Goal: Information Seeking & Learning: Learn about a topic

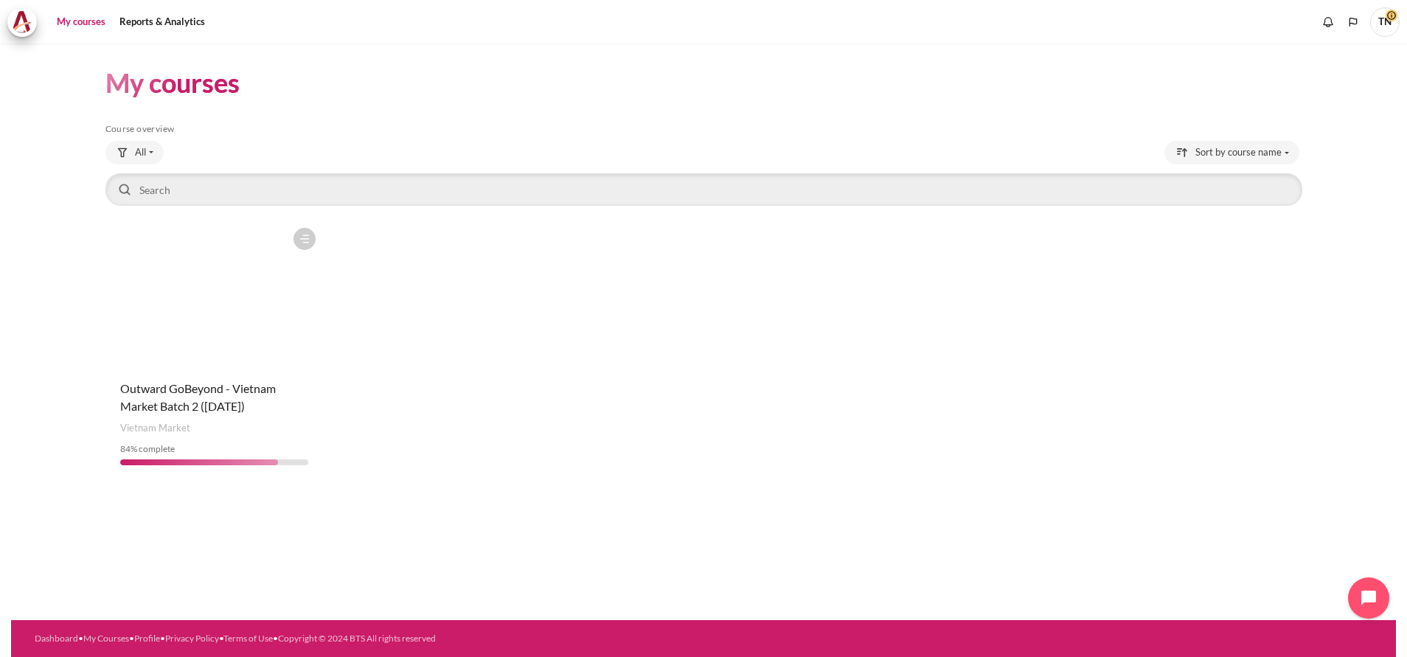
click at [188, 271] on figure "Content" at bounding box center [214, 295] width 218 height 148
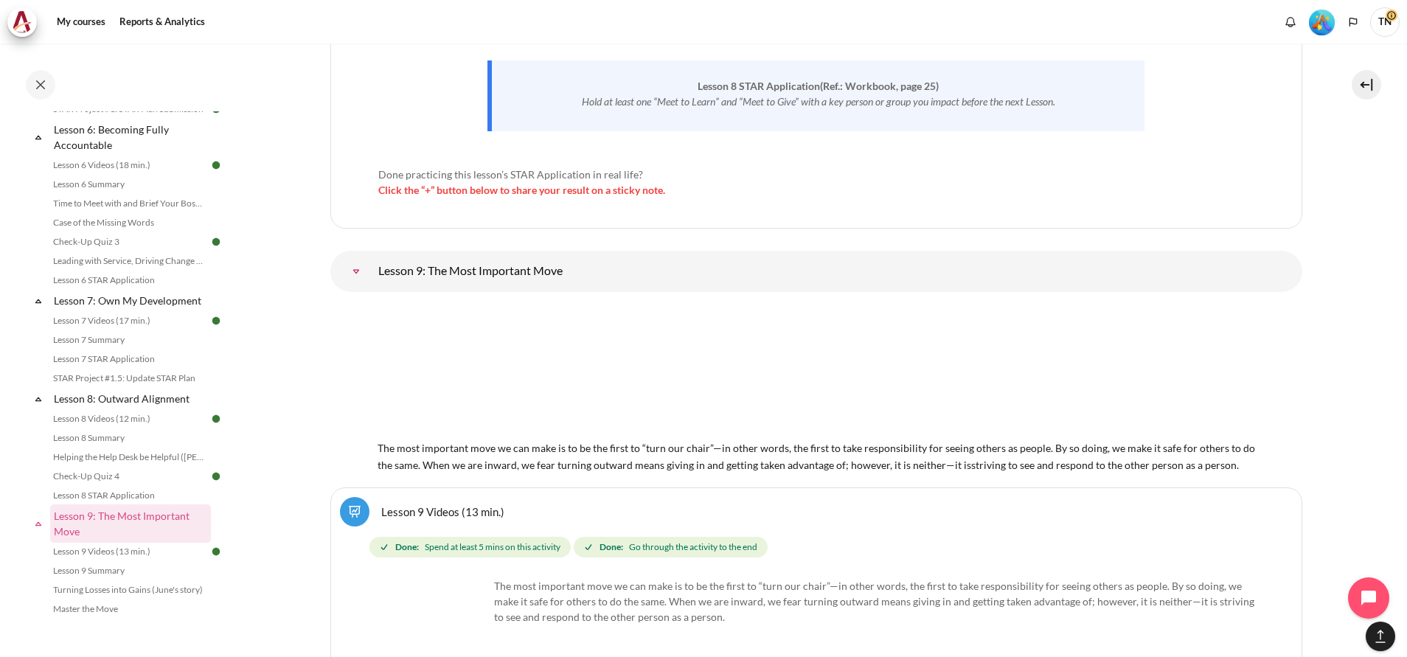
scroll to position [847, 0]
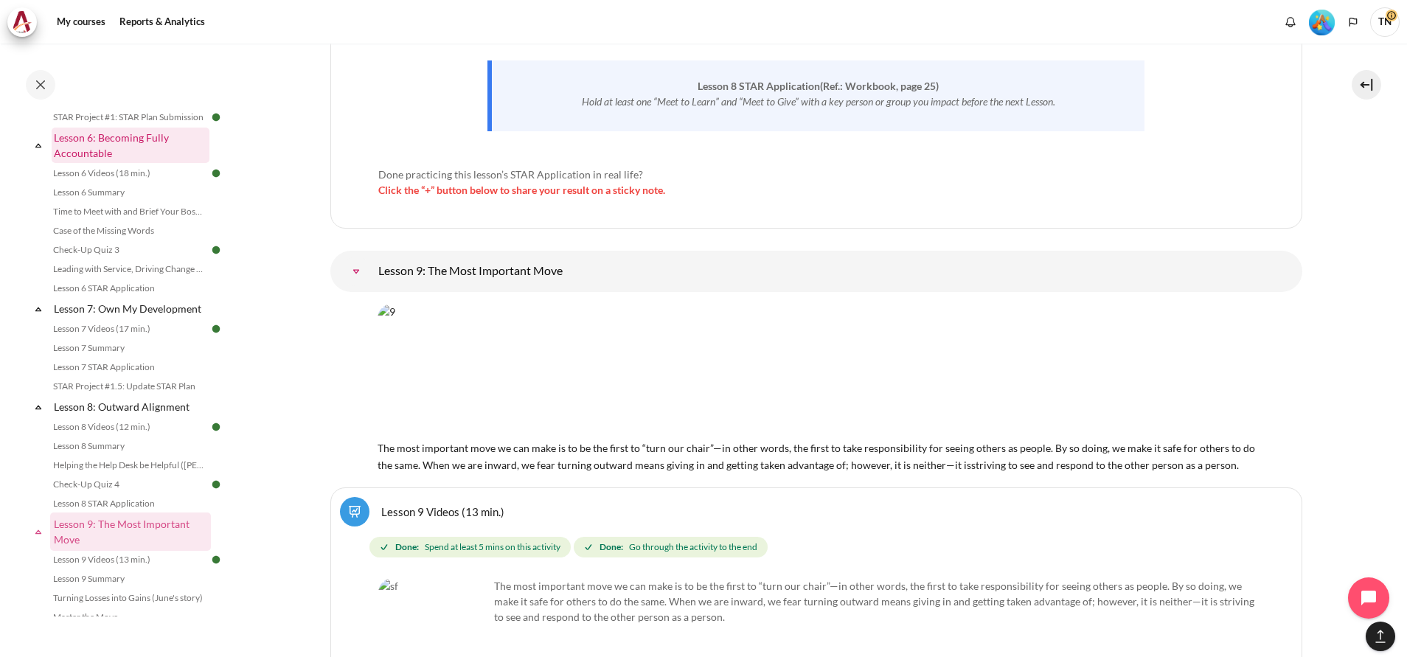
click at [130, 163] on link "Lesson 6: Becoming Fully Accountable" at bounding box center [131, 145] width 158 height 35
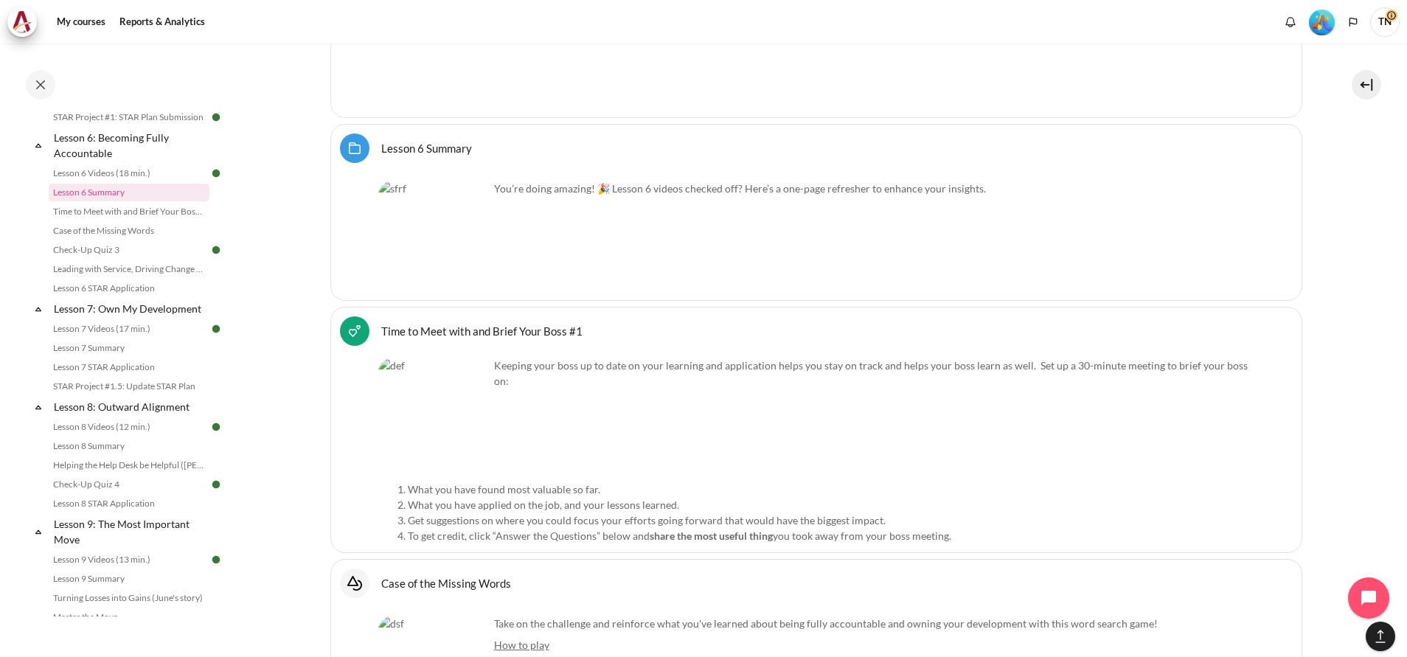
scroll to position [8637, 0]
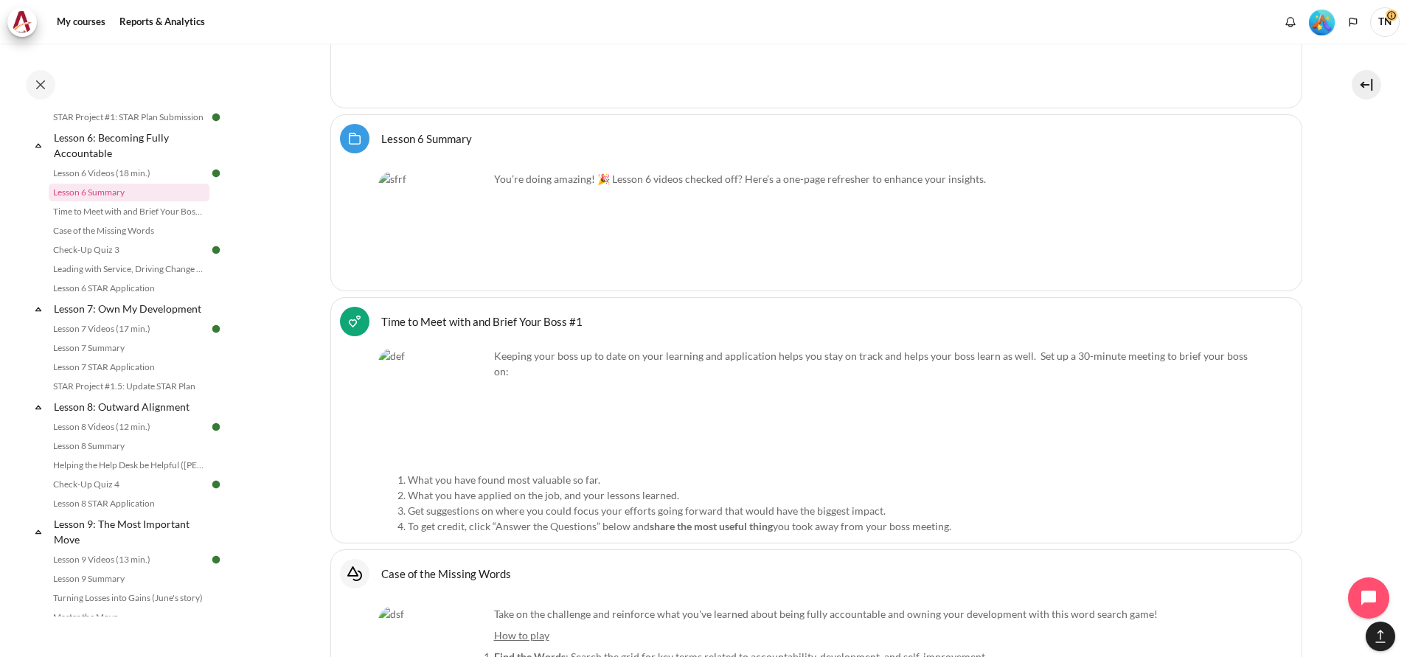
click at [426, 223] on img "Content" at bounding box center [433, 226] width 111 height 111
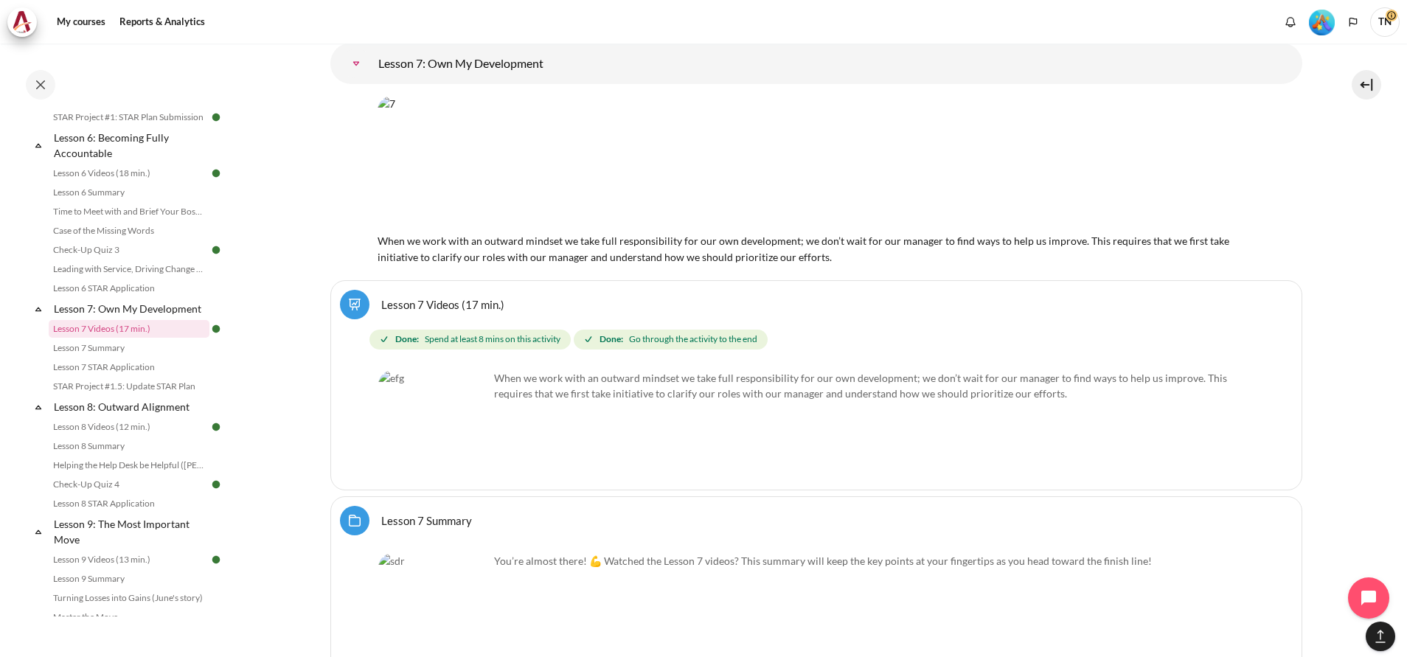
scroll to position [10075, 0]
click at [165, 278] on link "Leading with Service, Driving Change (Pucknalin's Story)" at bounding box center [129, 269] width 161 height 18
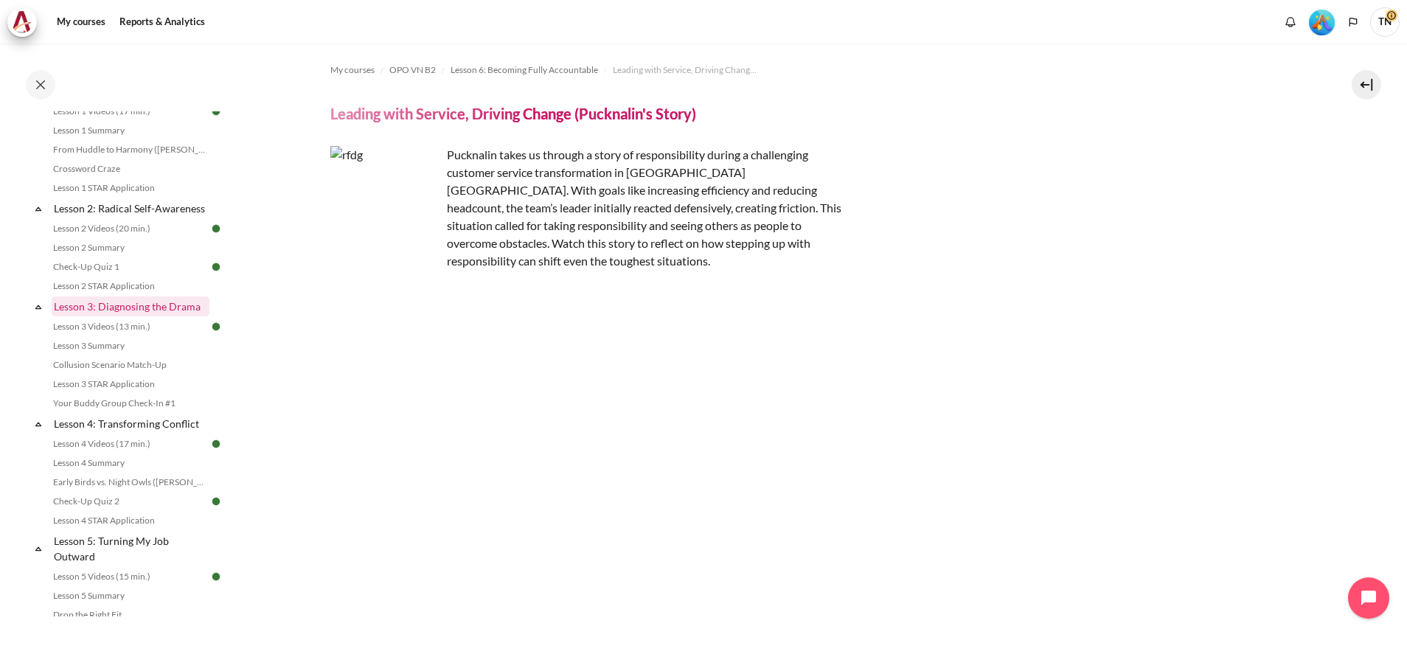
scroll to position [221, 0]
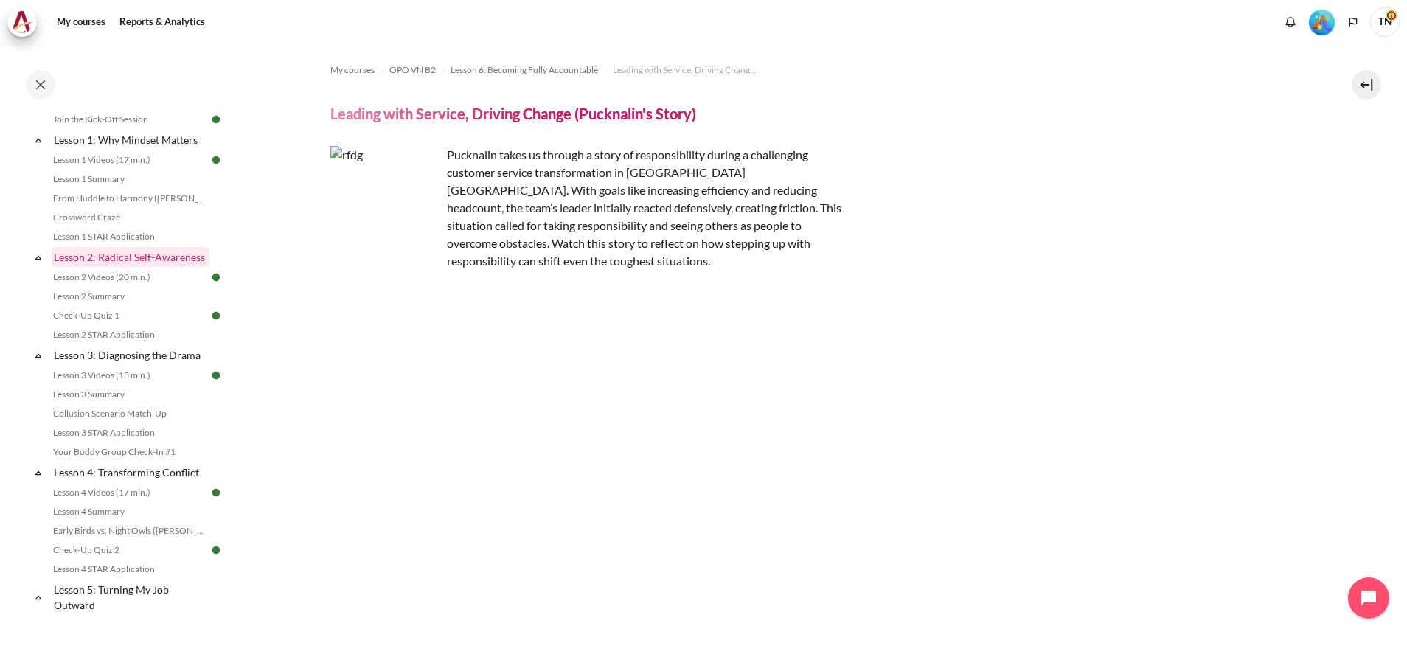
click at [147, 267] on link "Lesson 2: Radical Self-Awareness" at bounding box center [131, 257] width 158 height 20
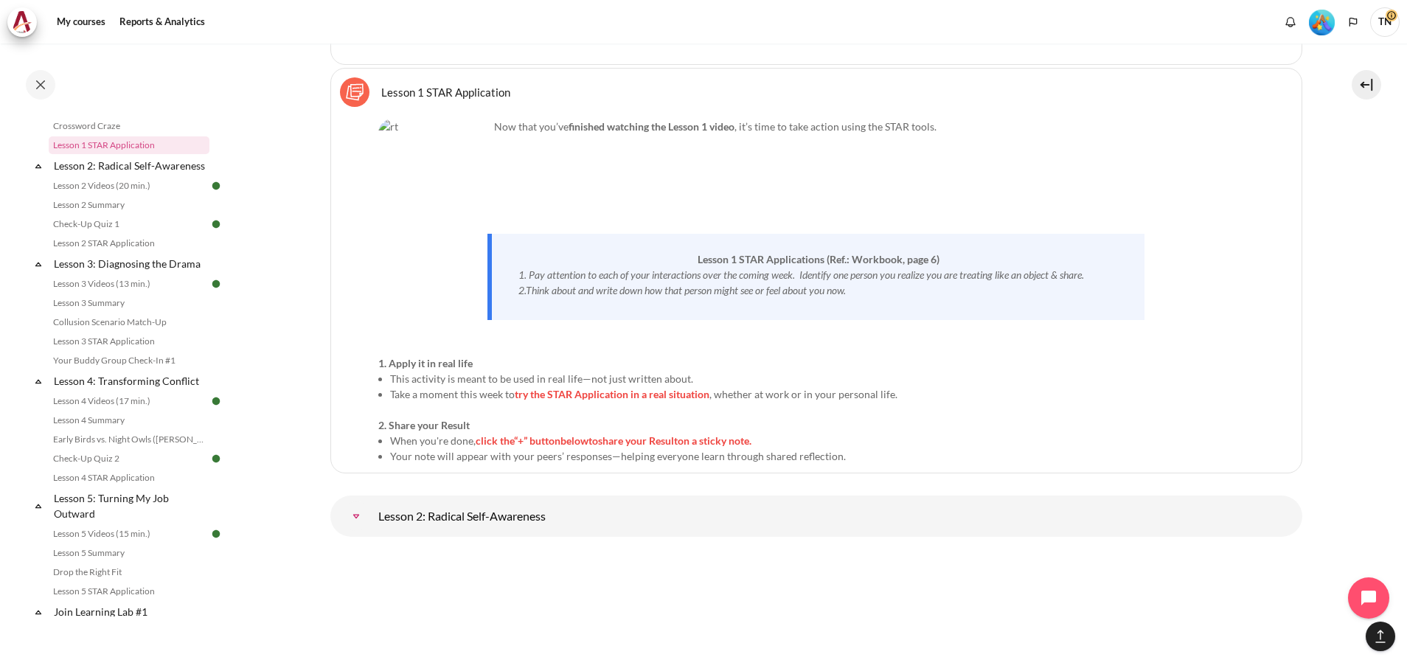
scroll to position [1587, 0]
